Goal: Transaction & Acquisition: Purchase product/service

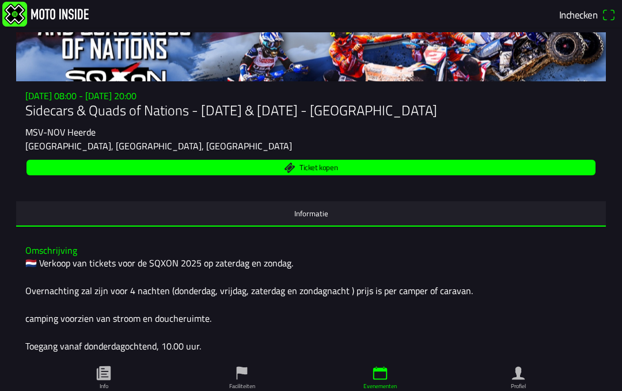
scroll to position [64, 0]
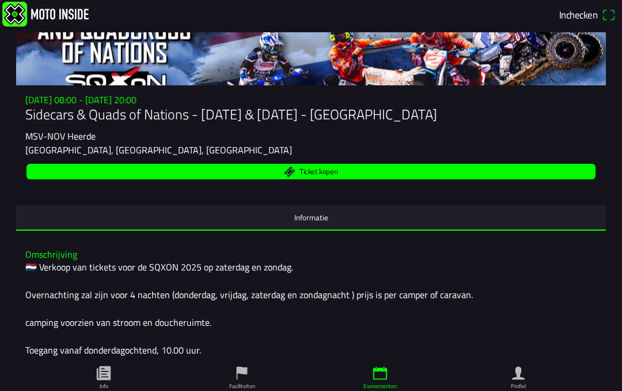
click at [346, 179] on span "Ticket kopen" at bounding box center [311, 172] width 556 height 16
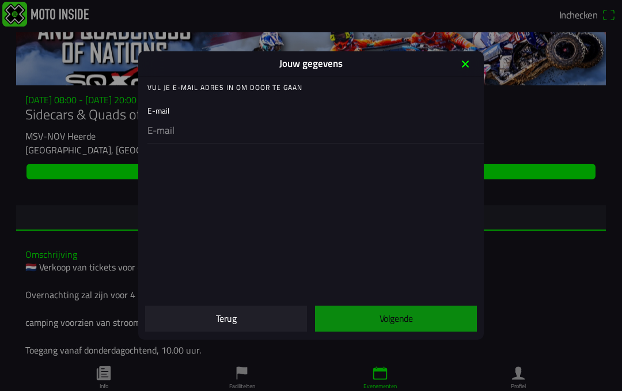
click at [398, 320] on ion-col "Volgende" at bounding box center [396, 318] width 170 height 36
click at [387, 319] on ion-col "Volgende" at bounding box center [396, 318] width 170 height 36
click at [458, 72] on icon "close" at bounding box center [465, 64] width 18 height 18
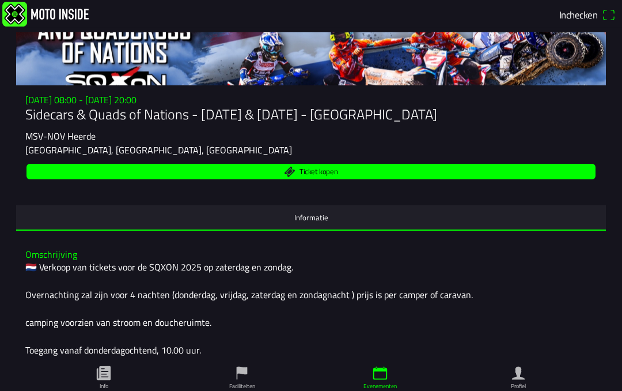
click at [319, 176] on span "Ticket kopen" at bounding box center [319, 171] width 38 height 7
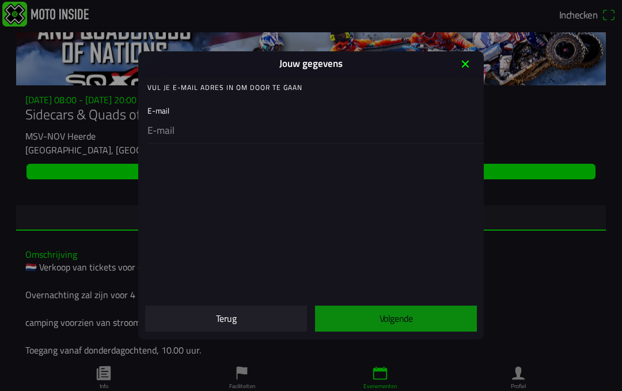
click at [454, 70] on div "Jouw gegevens" at bounding box center [311, 63] width 346 height 25
click at [454, 68] on div "Jouw gegevens" at bounding box center [311, 63] width 346 height 25
click at [470, 68] on icon "close" at bounding box center [465, 64] width 18 height 18
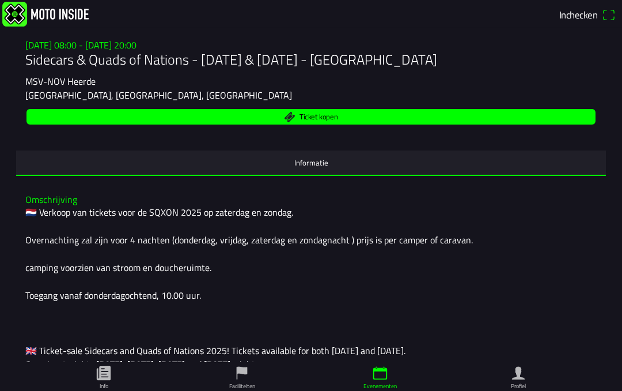
scroll to position [122, 0]
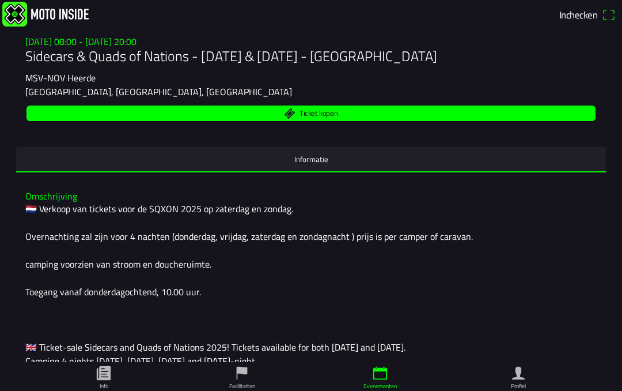
click at [326, 165] on ion-label "Informatie" at bounding box center [312, 159] width 34 height 13
click at [307, 171] on button "Informatie" at bounding box center [311, 159] width 590 height 24
click at [312, 165] on ion-label "Informatie" at bounding box center [312, 159] width 34 height 13
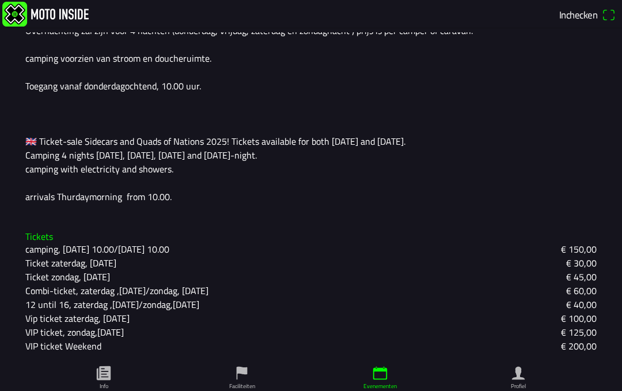
scroll to position [341, 0]
click at [0, 0] on slot "Vip ticket zaterdag, [DATE]" at bounding box center [0, 0] width 0 height 0
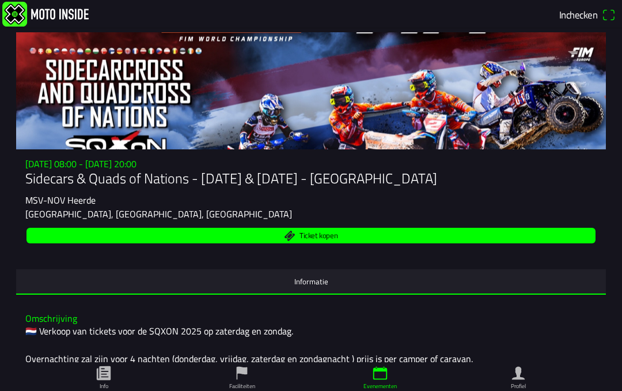
scroll to position [0, 0]
